Goal: Book appointment/travel/reservation

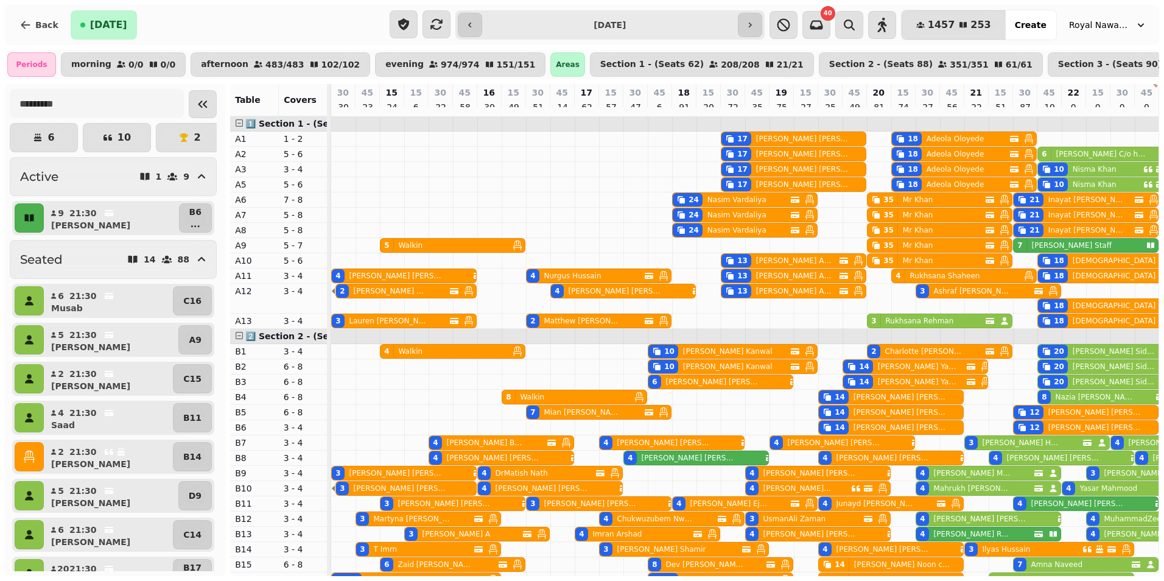
scroll to position [0, 147]
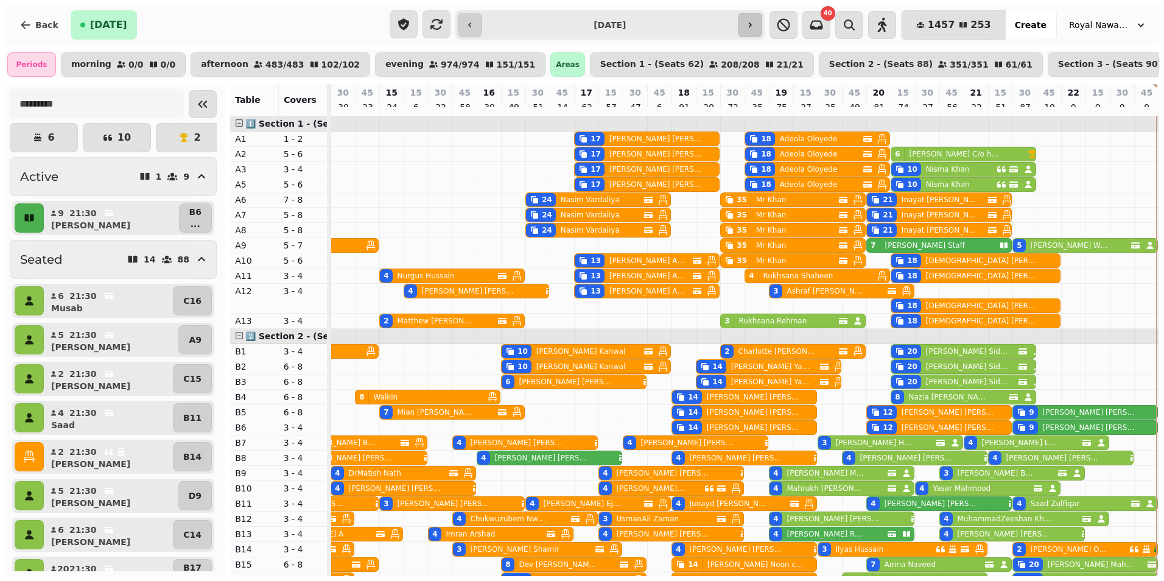
click at [755, 23] on icon "button" at bounding box center [750, 25] width 10 height 10
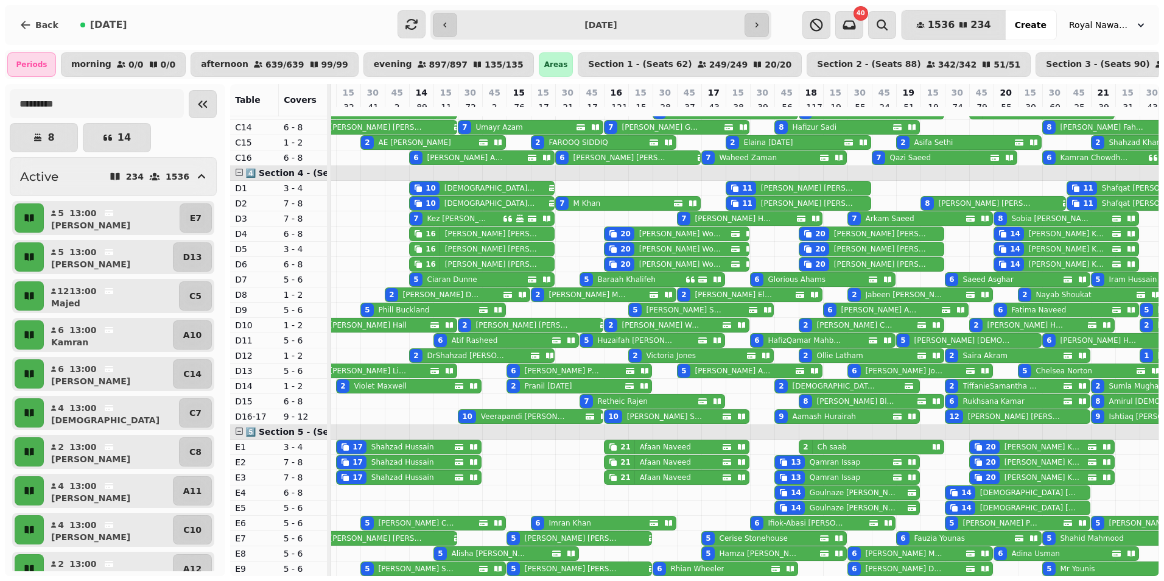
scroll to position [0, 0]
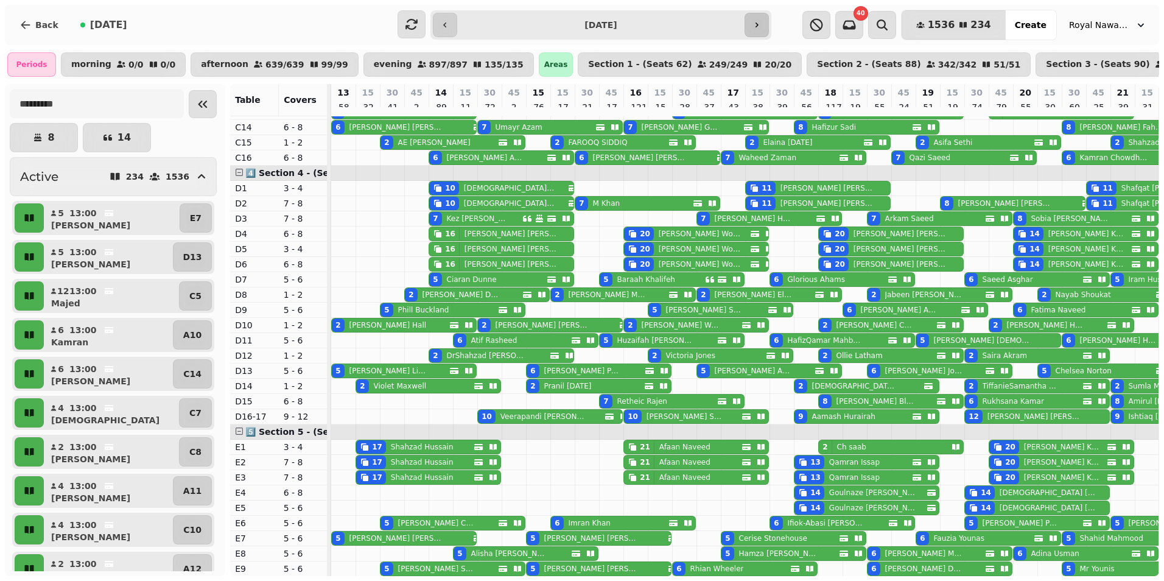
click at [758, 25] on icon "button" at bounding box center [757, 25] width 3 height 5
type input "**********"
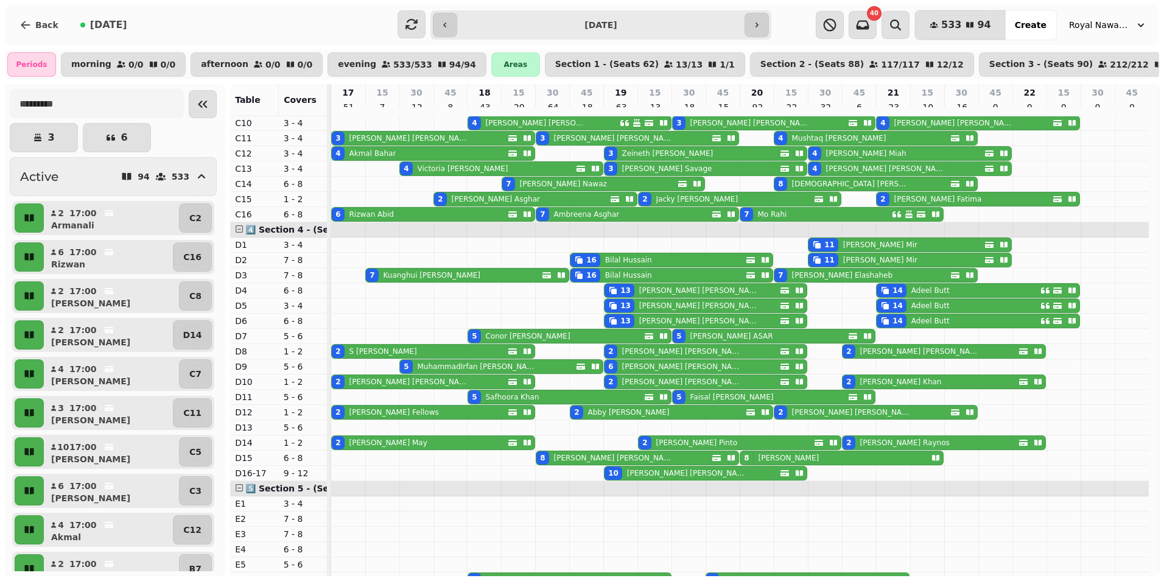
scroll to position [567, 0]
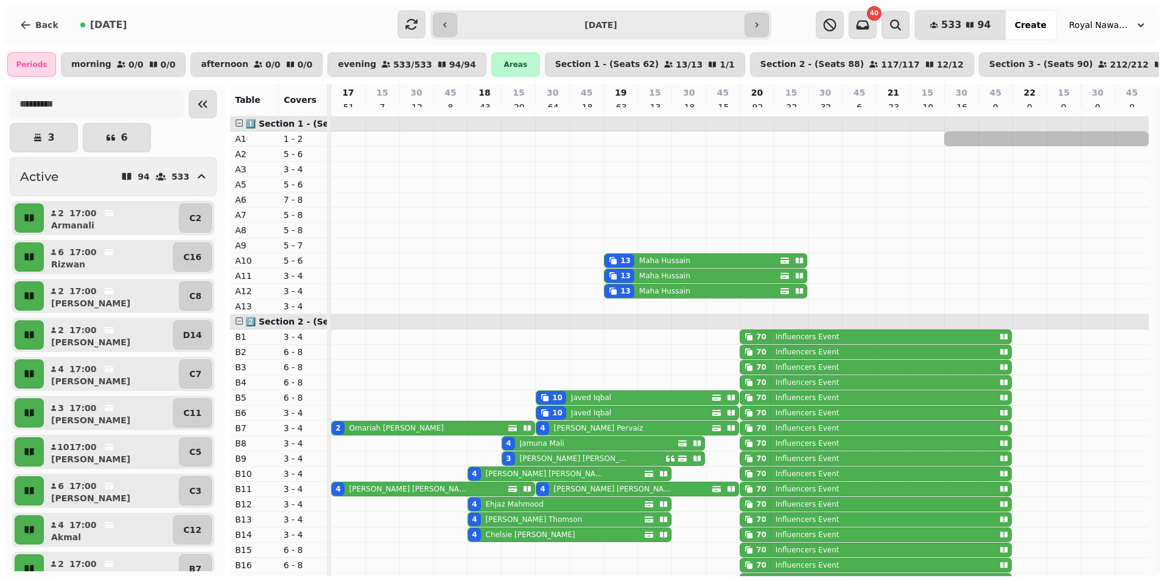
drag, startPoint x: 952, startPoint y: 142, endPoint x: 1116, endPoint y: 142, distance: 163.2
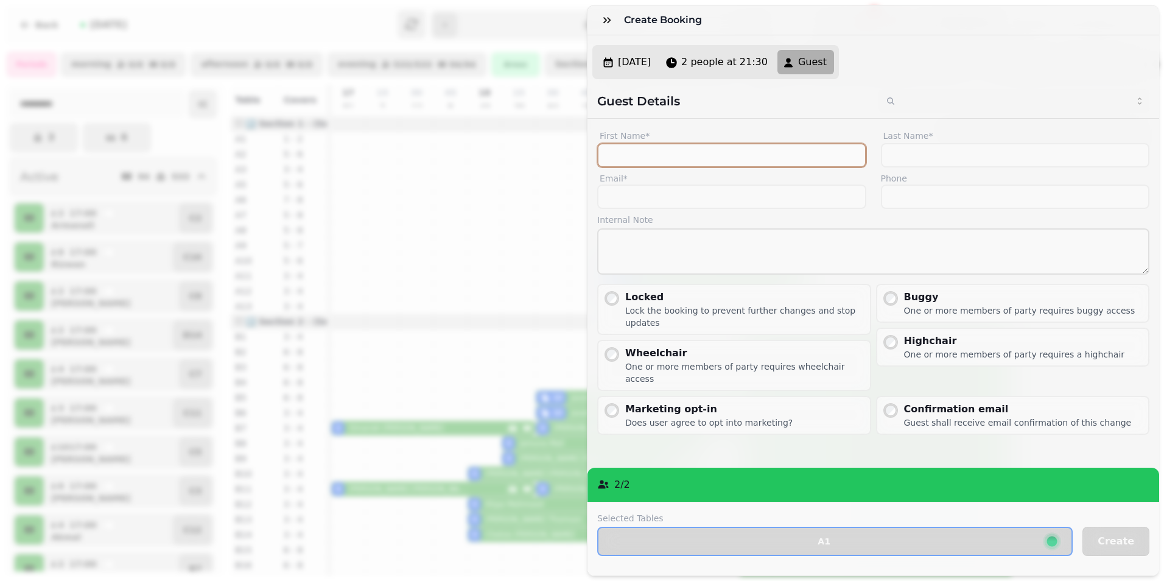
click at [734, 167] on input "First Name*" at bounding box center [731, 155] width 269 height 24
type input "*********"
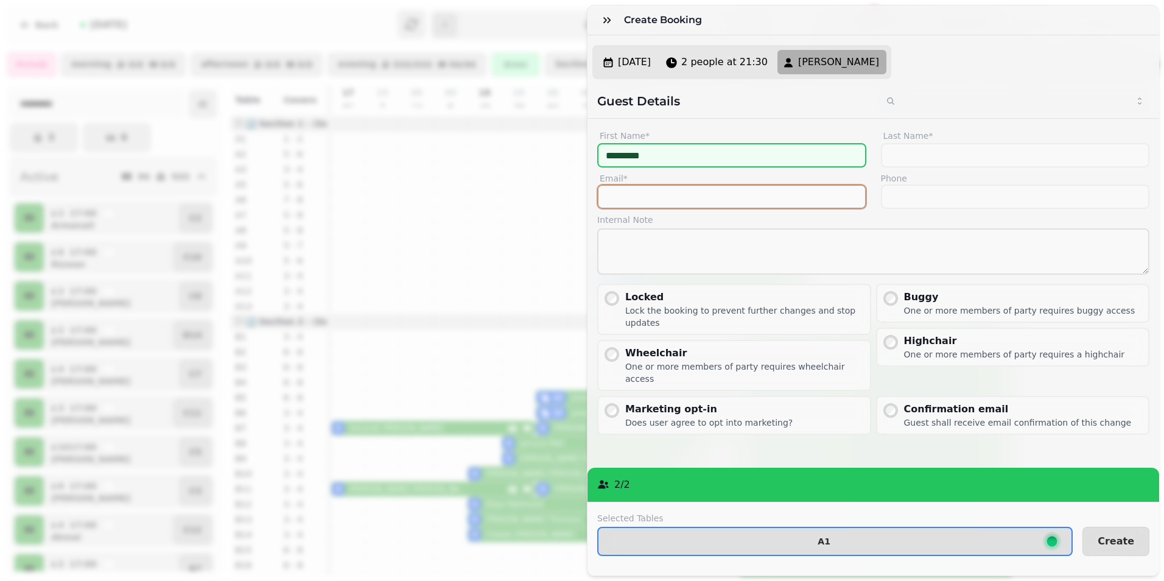
click at [668, 205] on input "Email*" at bounding box center [731, 197] width 269 height 24
type input "**********"
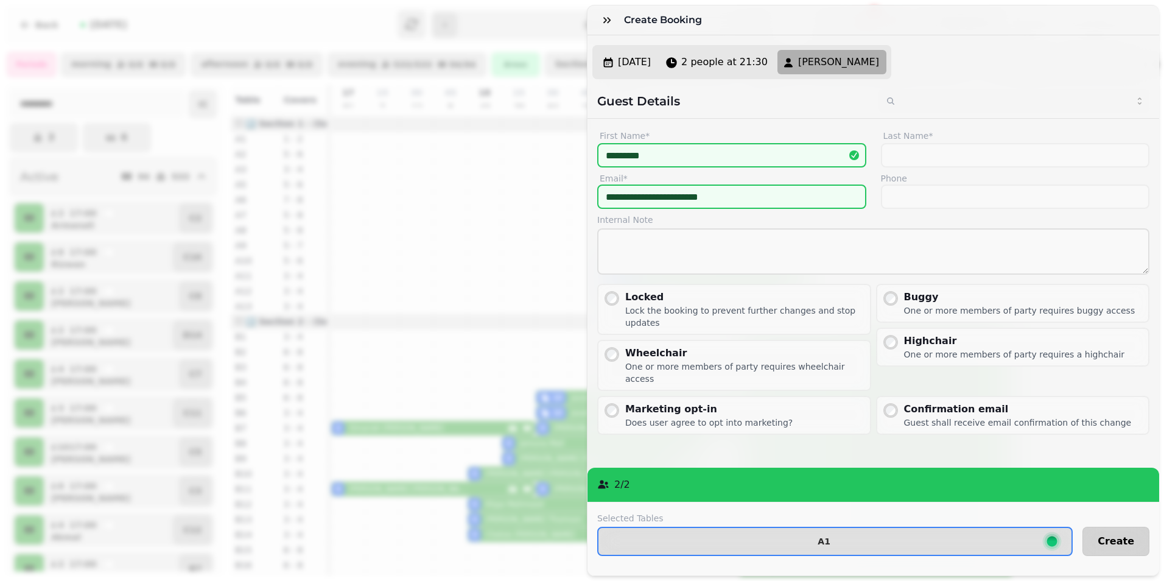
click at [1113, 536] on span "Create" at bounding box center [1116, 541] width 37 height 10
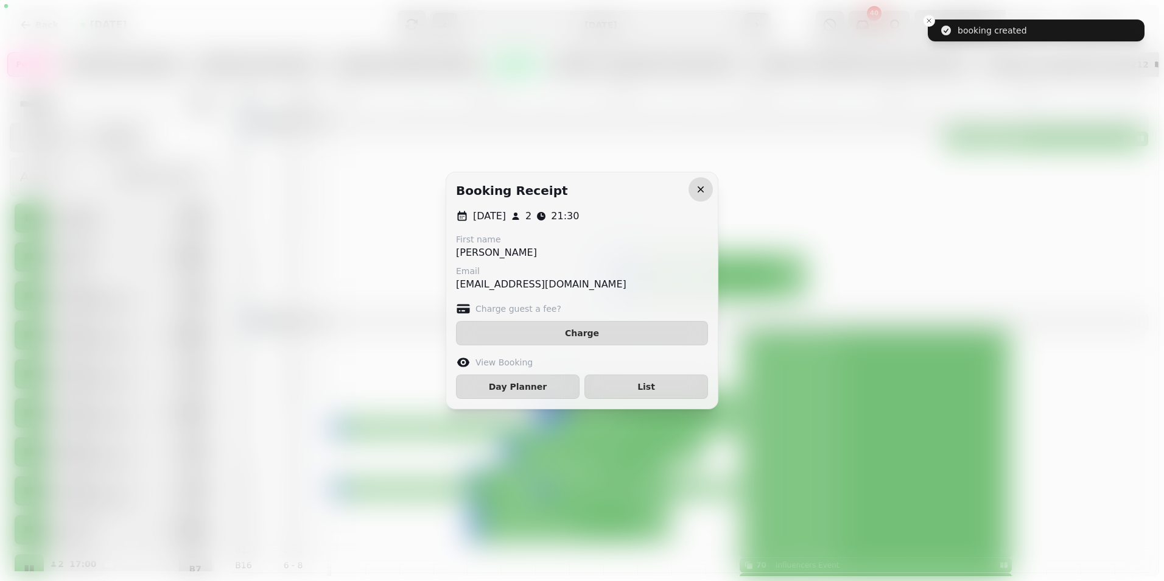
click at [697, 189] on icon "button" at bounding box center [701, 189] width 12 height 12
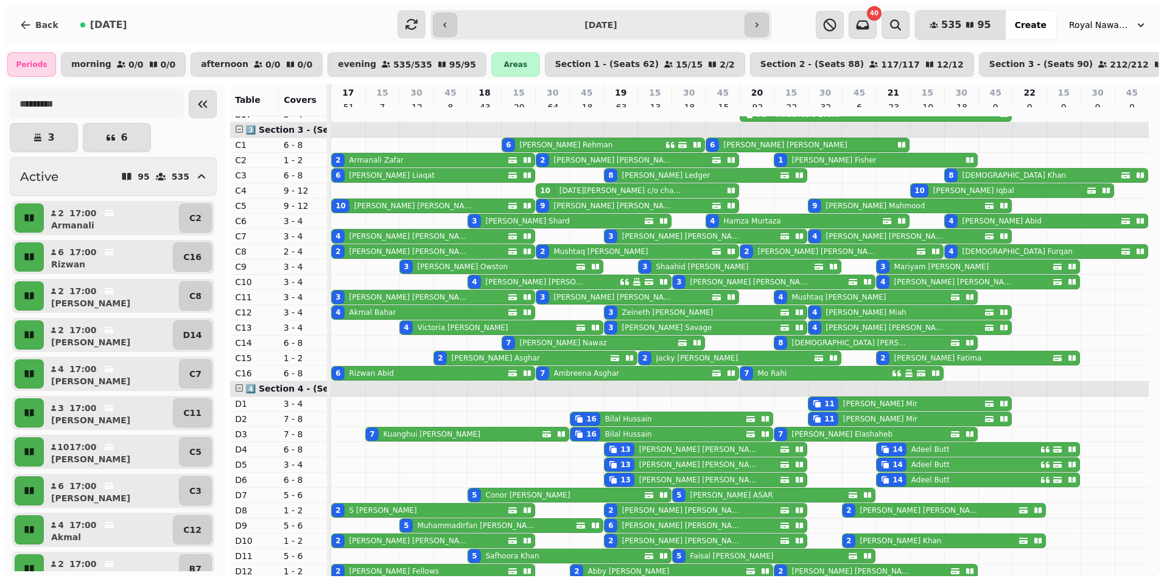
scroll to position [487, 0]
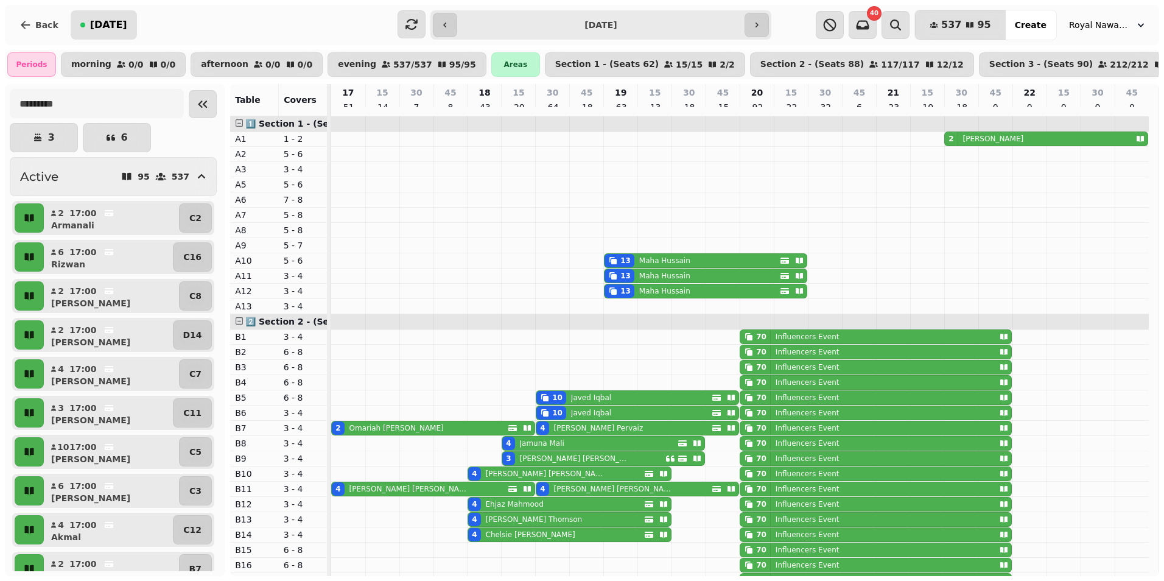
click at [101, 30] on span "[DATE]" at bounding box center [108, 25] width 37 height 10
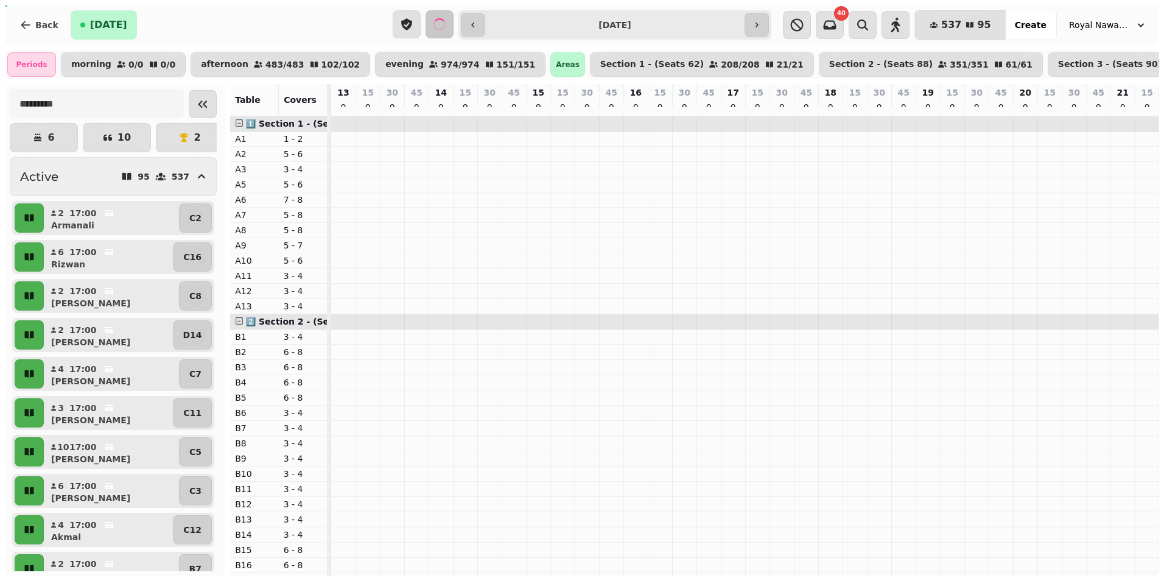
scroll to position [0, 156]
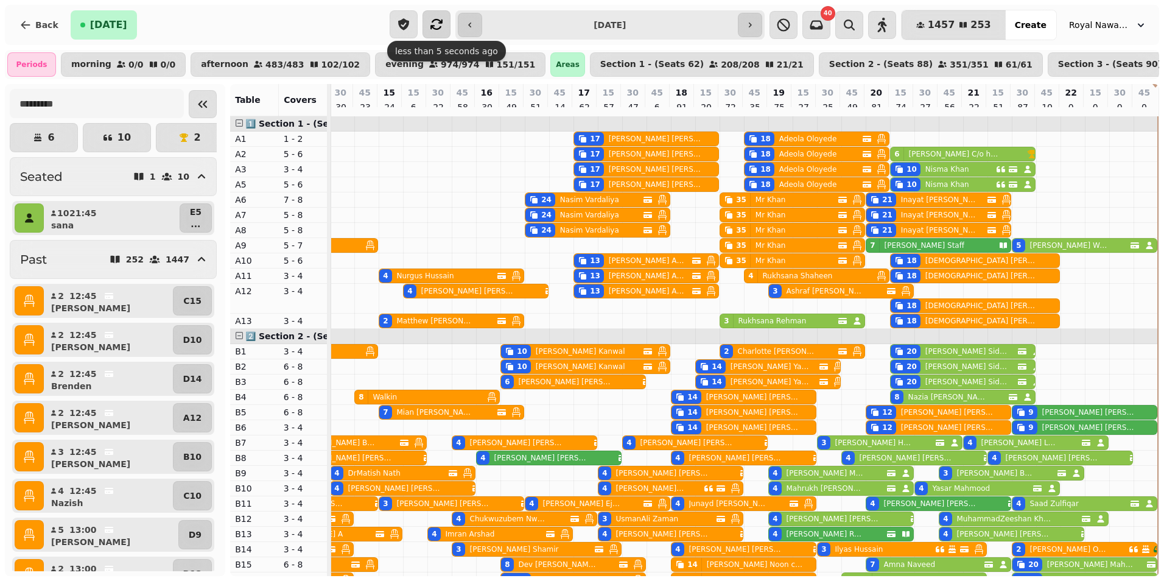
click at [443, 23] on icon "button" at bounding box center [437, 24] width 12 height 11
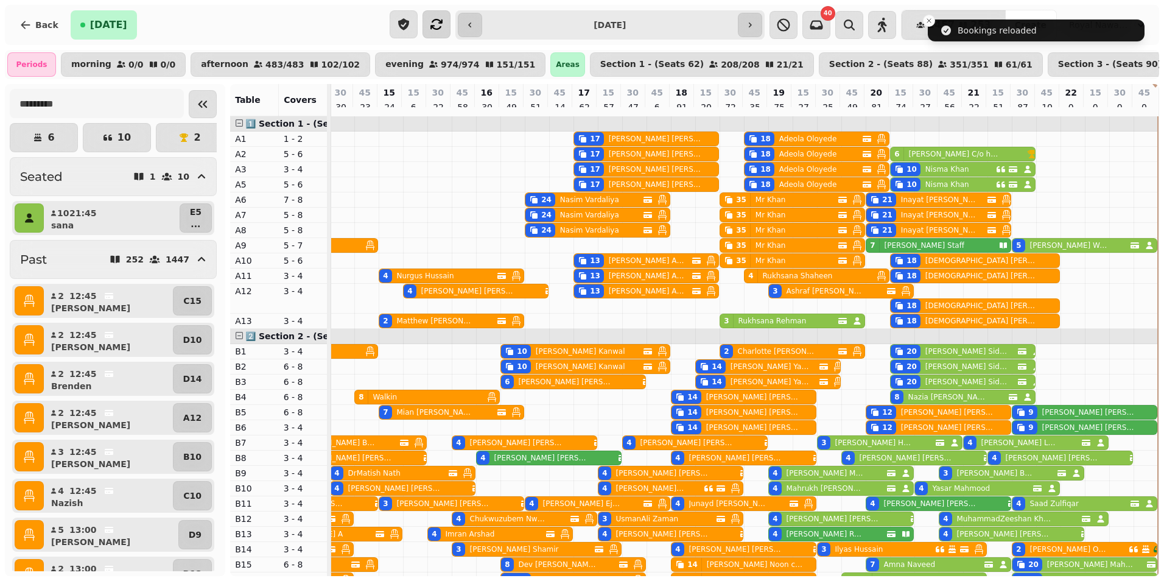
click at [436, 24] on icon "button" at bounding box center [436, 24] width 15 height 15
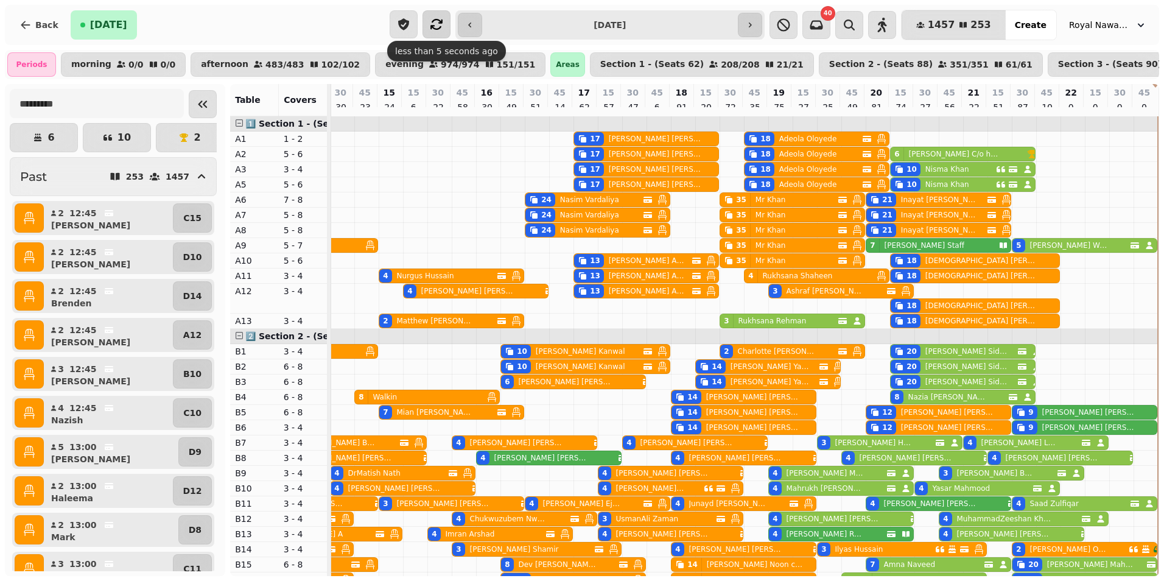
click at [443, 22] on icon "button" at bounding box center [437, 24] width 12 height 11
click at [438, 20] on icon "button" at bounding box center [437, 24] width 12 height 11
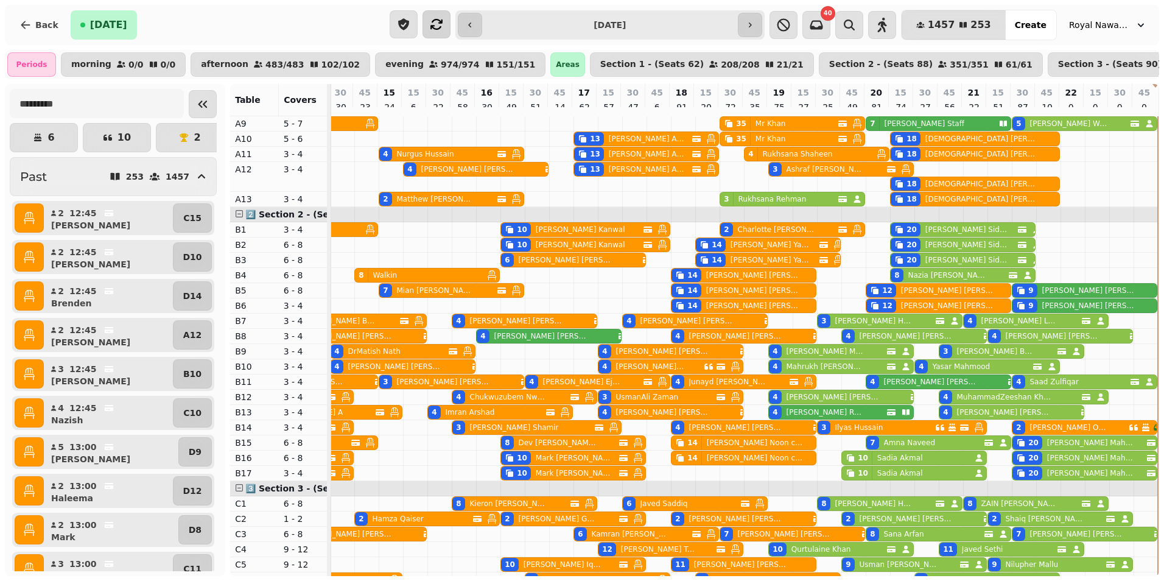
scroll to position [61, 0]
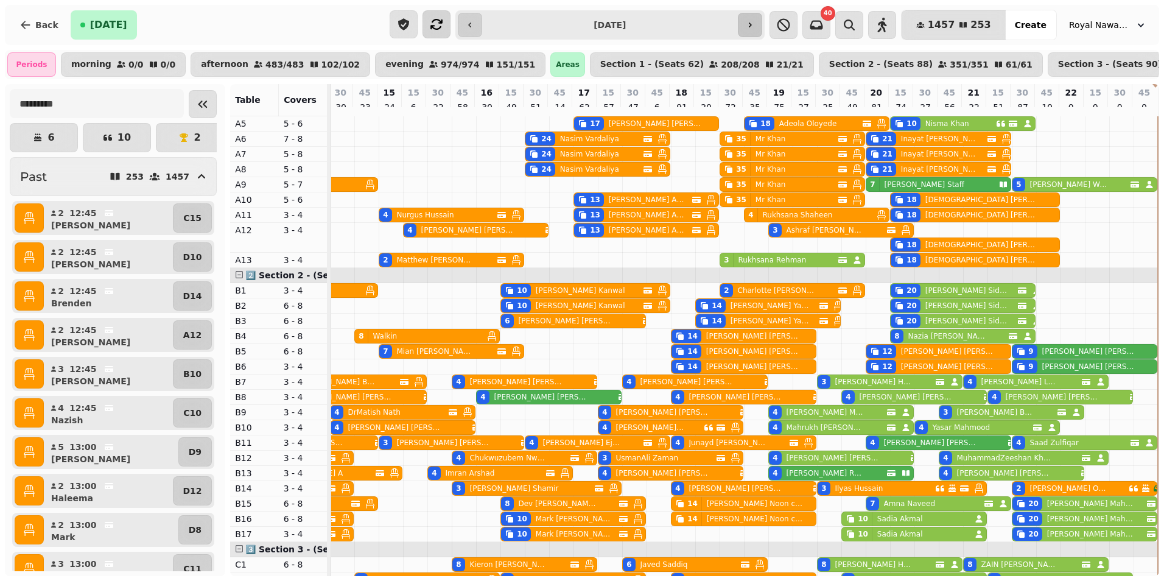
click at [755, 26] on icon "button" at bounding box center [750, 25] width 10 height 10
type input "**********"
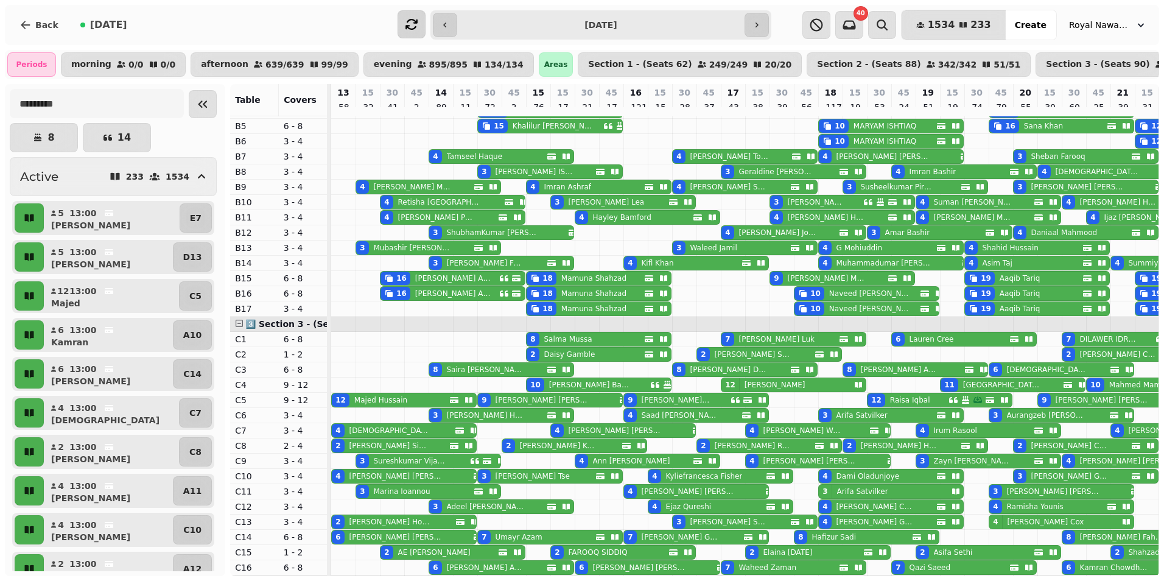
scroll to position [0, 0]
